Goal: Transaction & Acquisition: Obtain resource

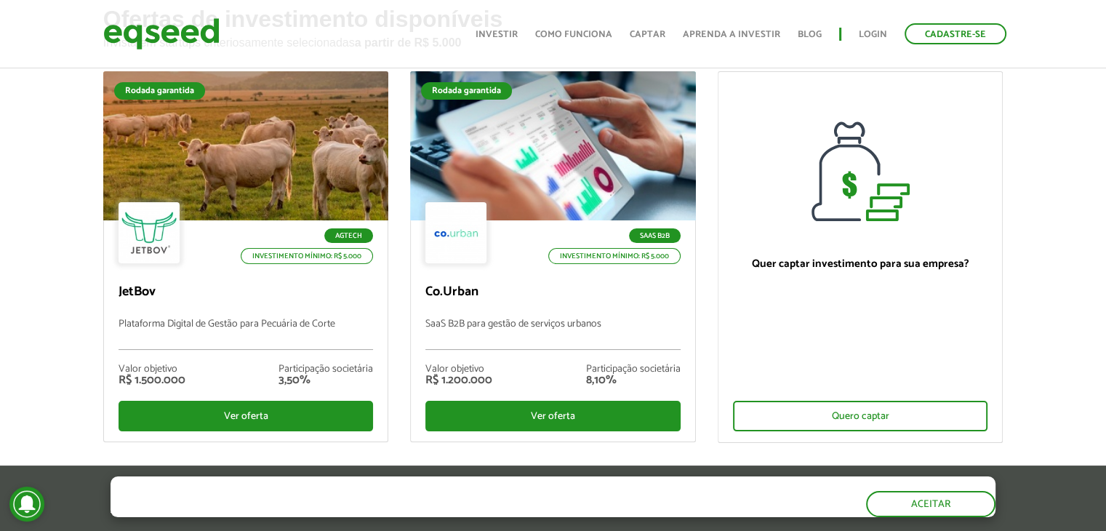
scroll to position [105, 0]
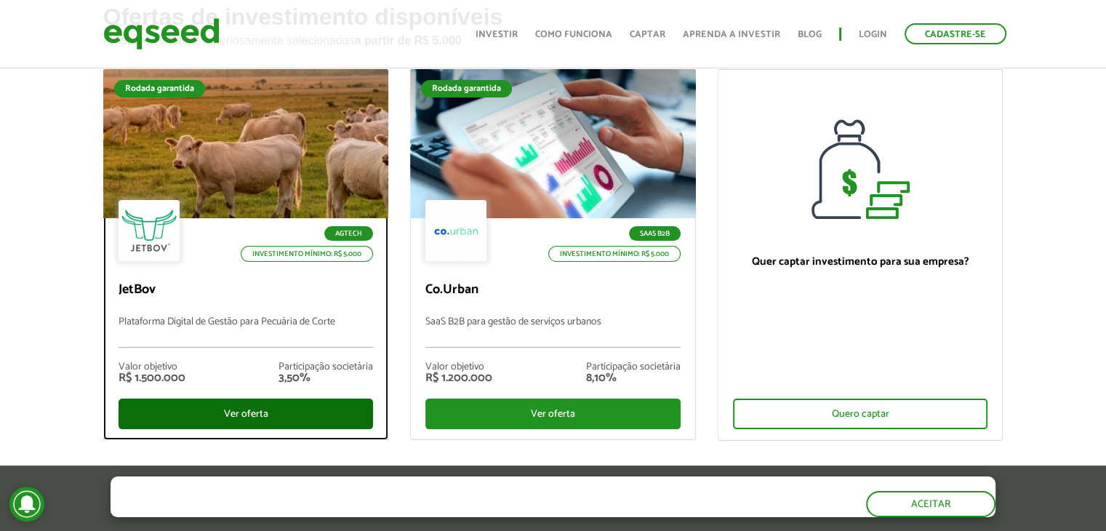
click at [255, 406] on div "Ver oferta" at bounding box center [246, 414] width 255 height 31
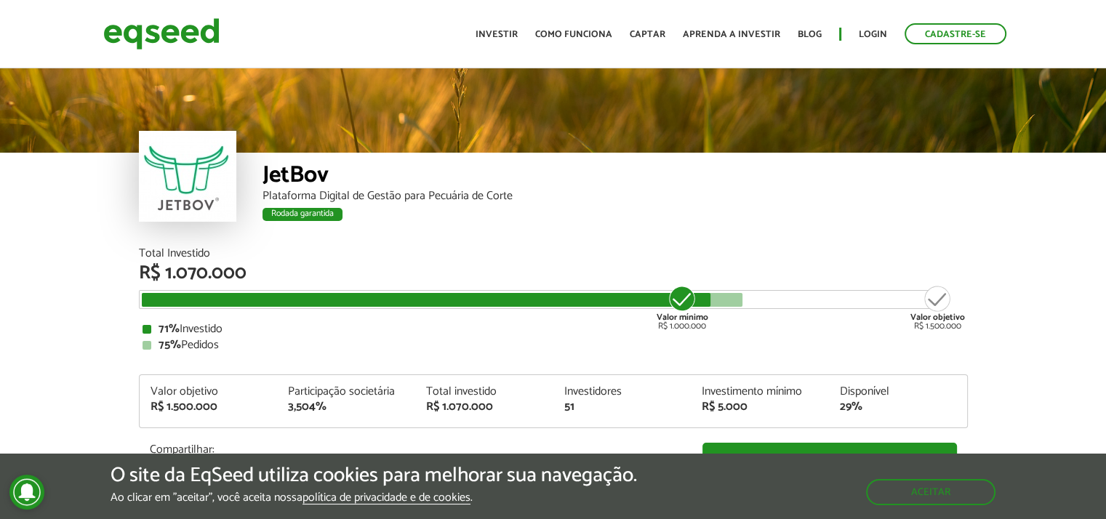
drag, startPoint x: 1115, startPoint y: 219, endPoint x: 1111, endPoint y: 33, distance: 186.2
click at [1106, 33] on html "Cadastre-se Toggle navigation Toggle navigation Início" at bounding box center [553, 259] width 1106 height 519
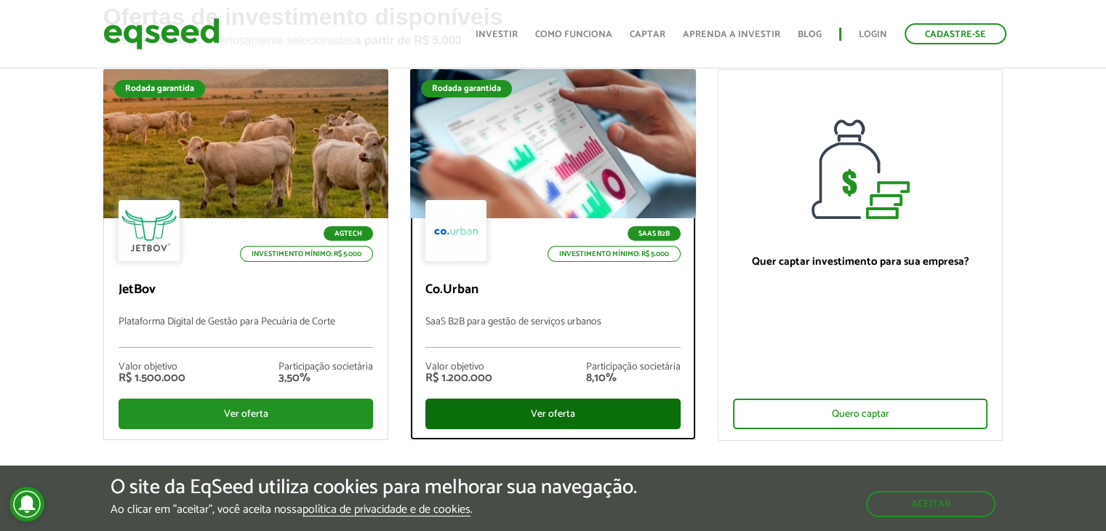
click at [583, 408] on div "Ver oferta" at bounding box center [552, 414] width 255 height 31
